Goal: Task Accomplishment & Management: Manage account settings

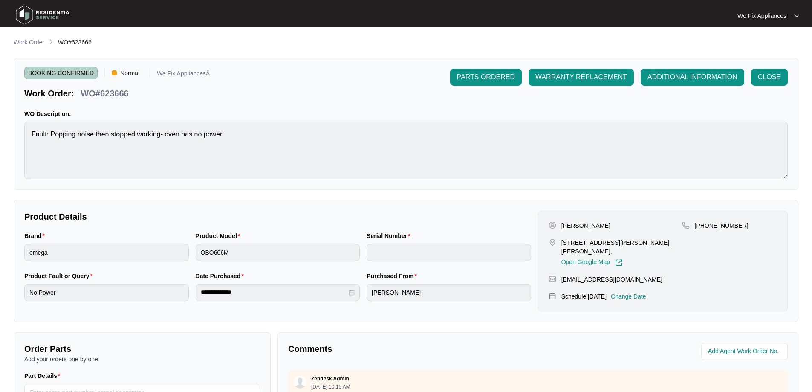
click at [51, 11] on img at bounding box center [43, 15] width 60 height 26
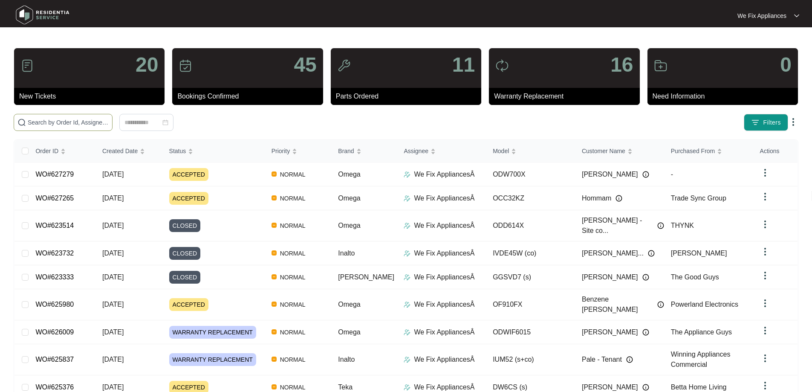
paste input "627279"
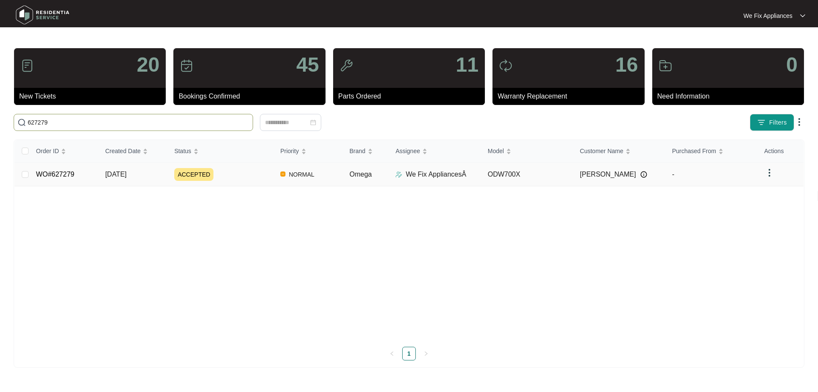
type input "627279"
click at [70, 177] on link "WO#627279" at bounding box center [55, 173] width 38 height 7
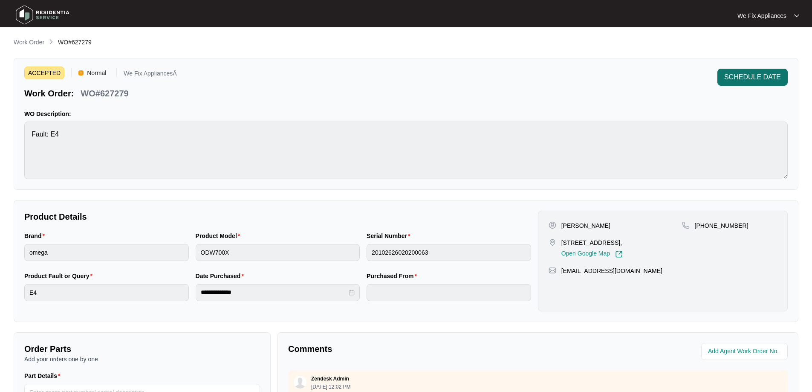
click at [756, 83] on button "SCHEDULE DATE" at bounding box center [752, 77] width 70 height 17
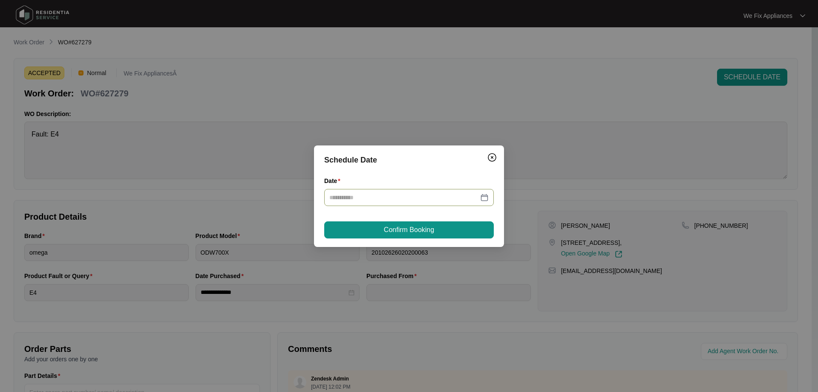
click at [468, 191] on div at bounding box center [409, 197] width 170 height 17
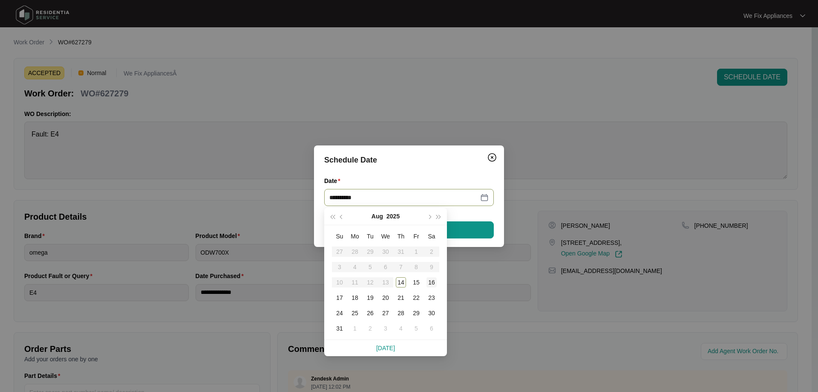
type input "**********"
click at [357, 299] on div "18" at bounding box center [355, 297] width 10 height 10
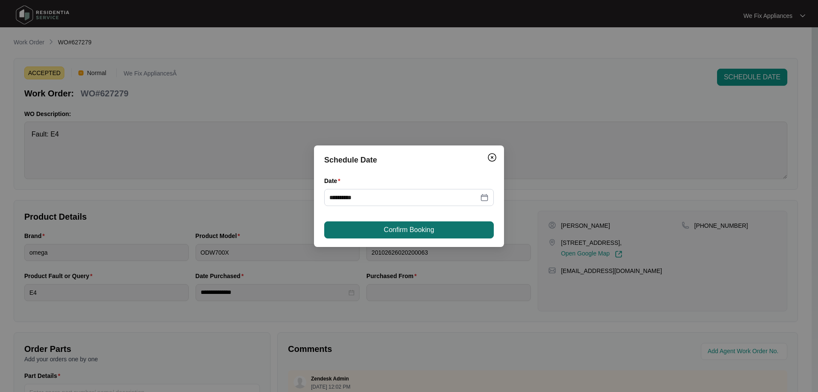
click at [416, 228] on span "Confirm Booking" at bounding box center [409, 230] width 50 height 10
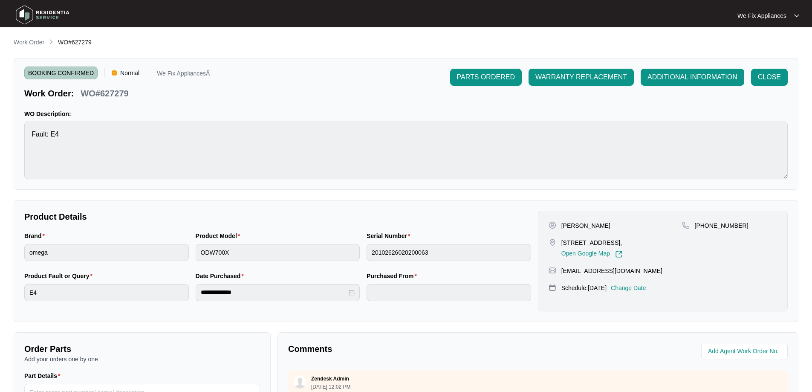
click at [51, 15] on img at bounding box center [43, 15] width 60 height 26
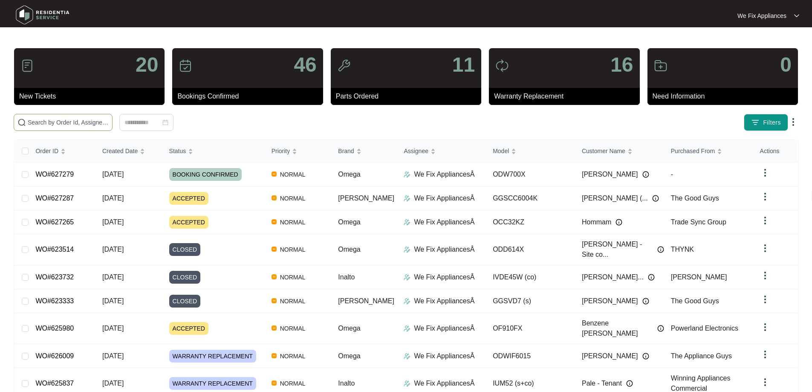
paste input "627287"
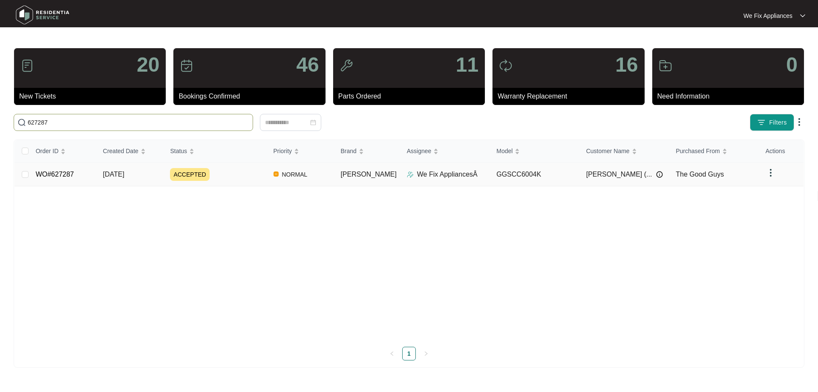
type input "627287"
click at [56, 170] on link "WO#627287" at bounding box center [55, 173] width 38 height 7
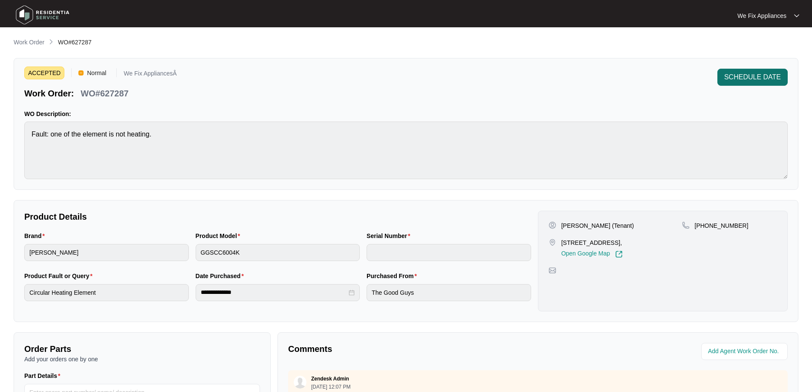
click at [762, 73] on span "SCHEDULE DATE" at bounding box center [752, 77] width 57 height 10
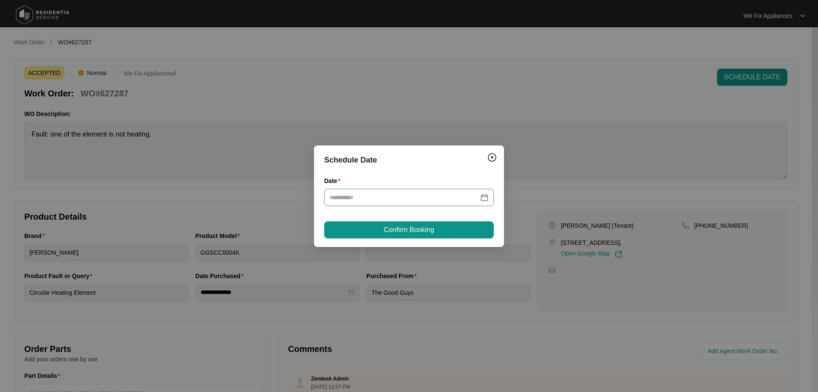
click at [418, 192] on div at bounding box center [409, 197] width 170 height 17
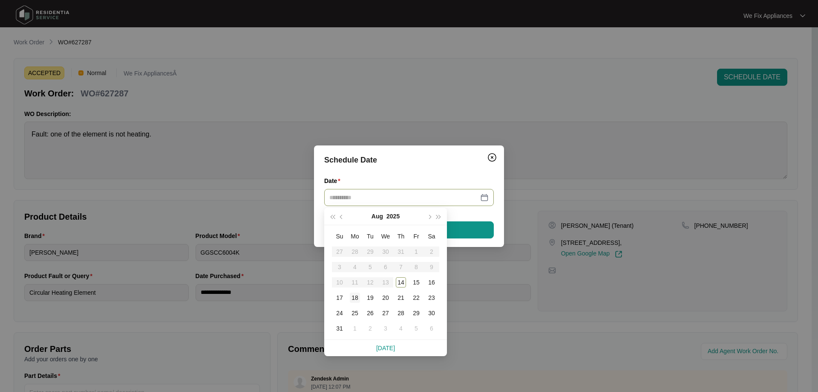
click at [356, 300] on div "18" at bounding box center [355, 297] width 10 height 10
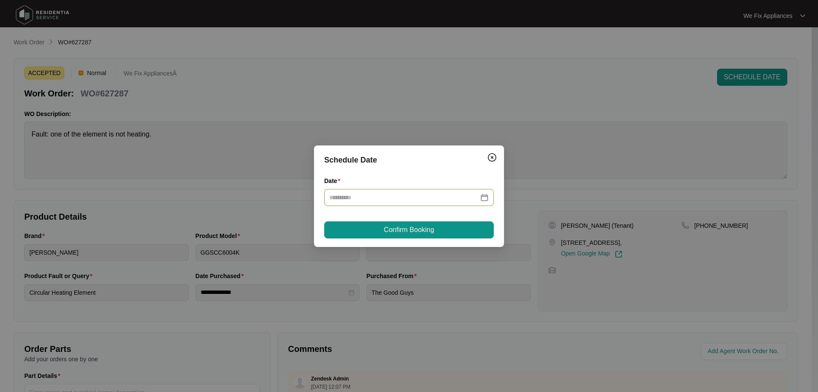
type input "**********"
click at [397, 230] on span "Confirm Booking" at bounding box center [409, 230] width 50 height 10
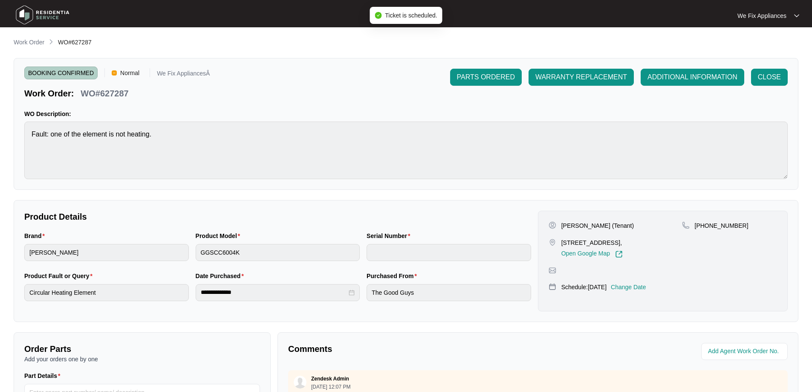
click at [49, 12] on img at bounding box center [43, 15] width 60 height 26
